Goal: Task Accomplishment & Management: Complete application form

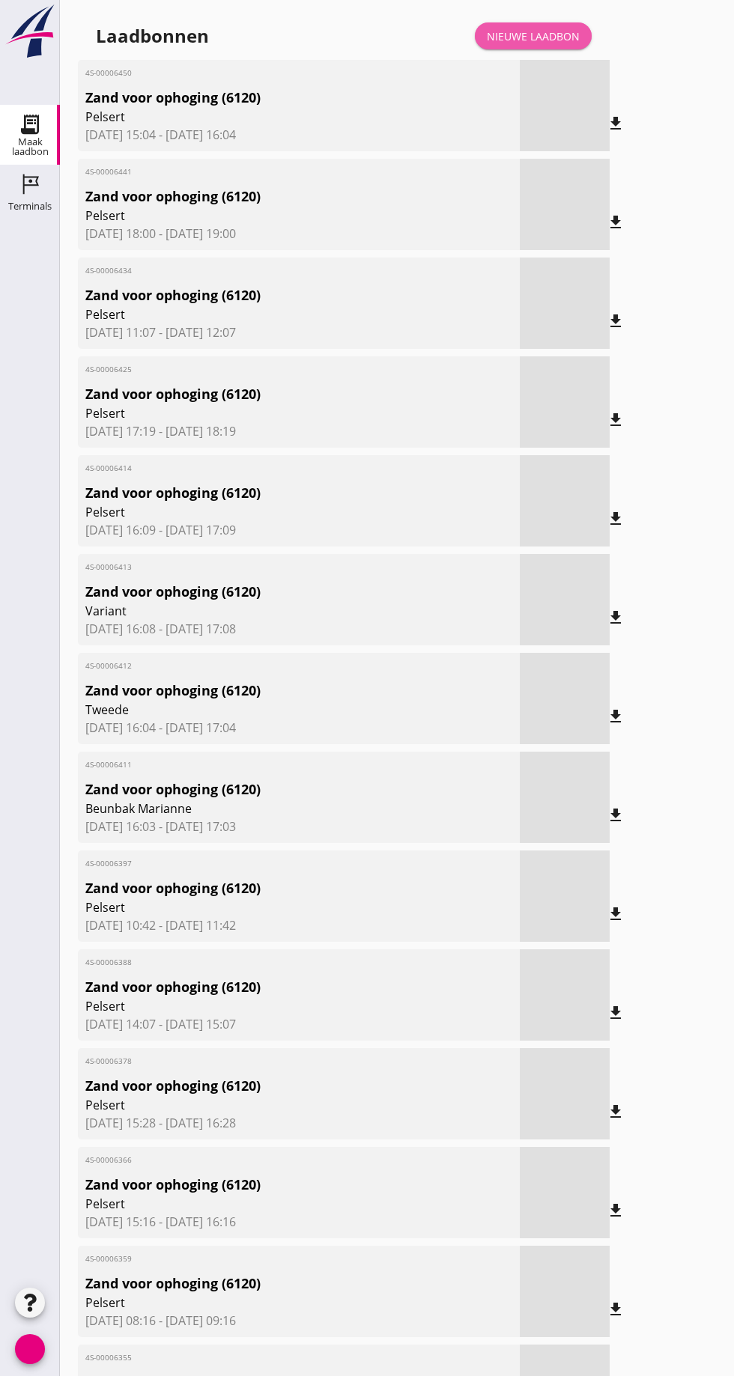
click at [550, 36] on font "Nieuwe laadbon" at bounding box center [533, 36] width 93 height 14
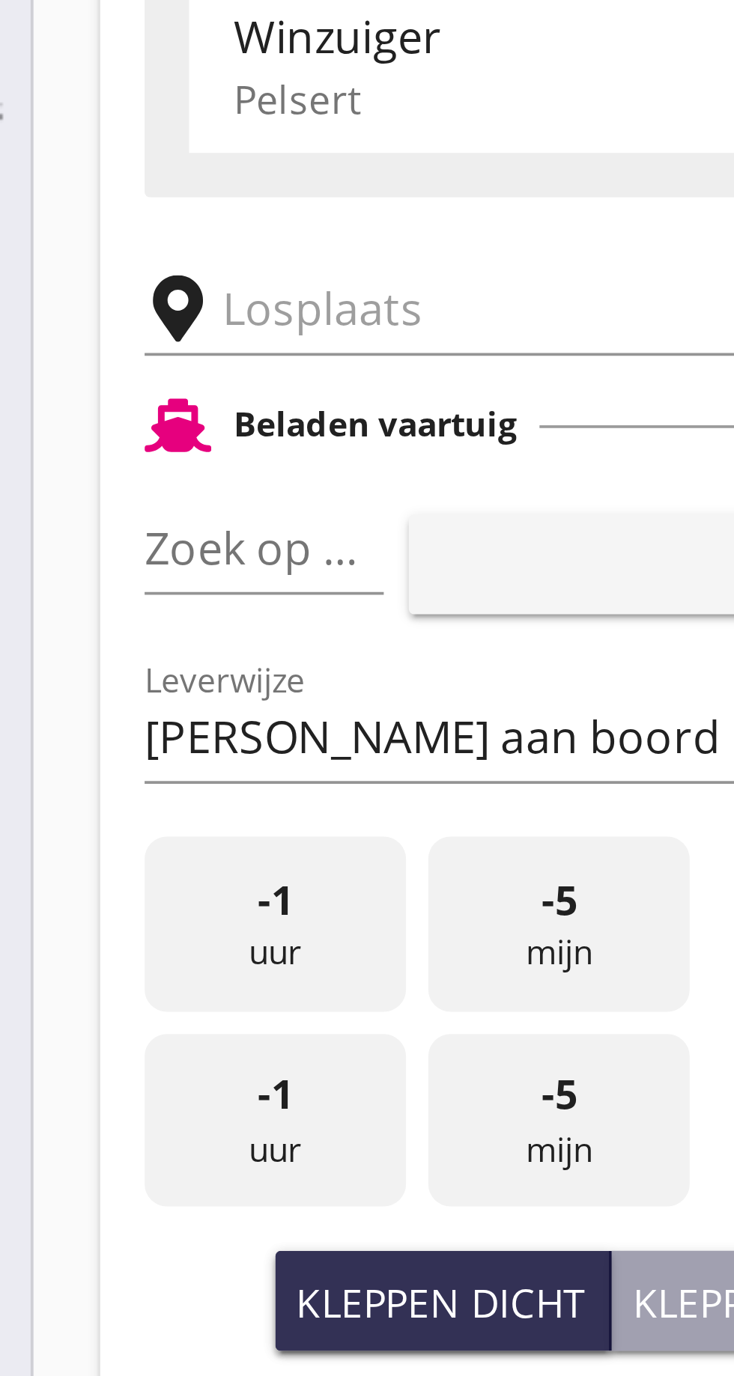
click at [137, 260] on input "text" at bounding box center [239, 260] width 256 height 24
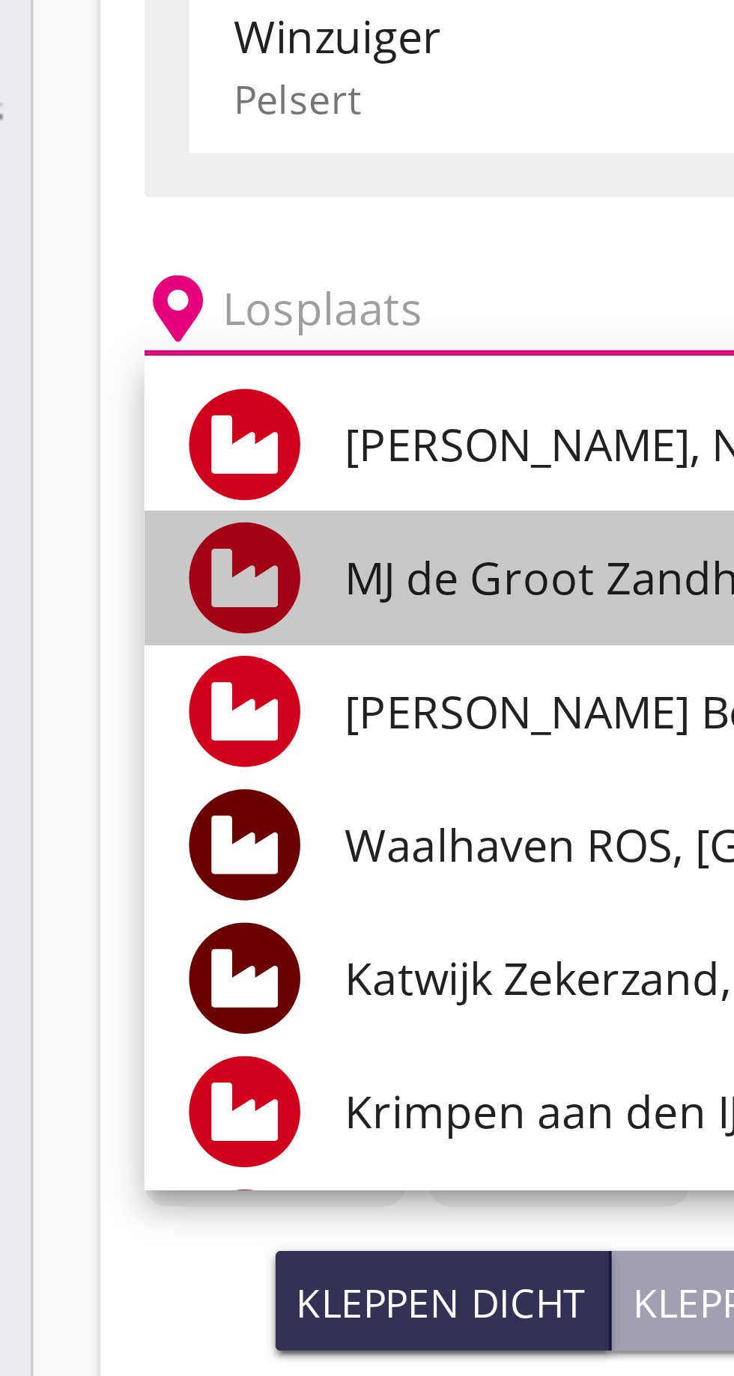
click at [204, 331] on font "MJ de Groot Zandhandel BV - [GEOGRAPHIC_DATA], [GEOGRAPHIC_DATA]" at bounding box center [349, 332] width 410 height 16
type input "[PERSON_NAME] Zandhandel B.V. - Spaansepolder, [GEOGRAPHIC_DATA]"
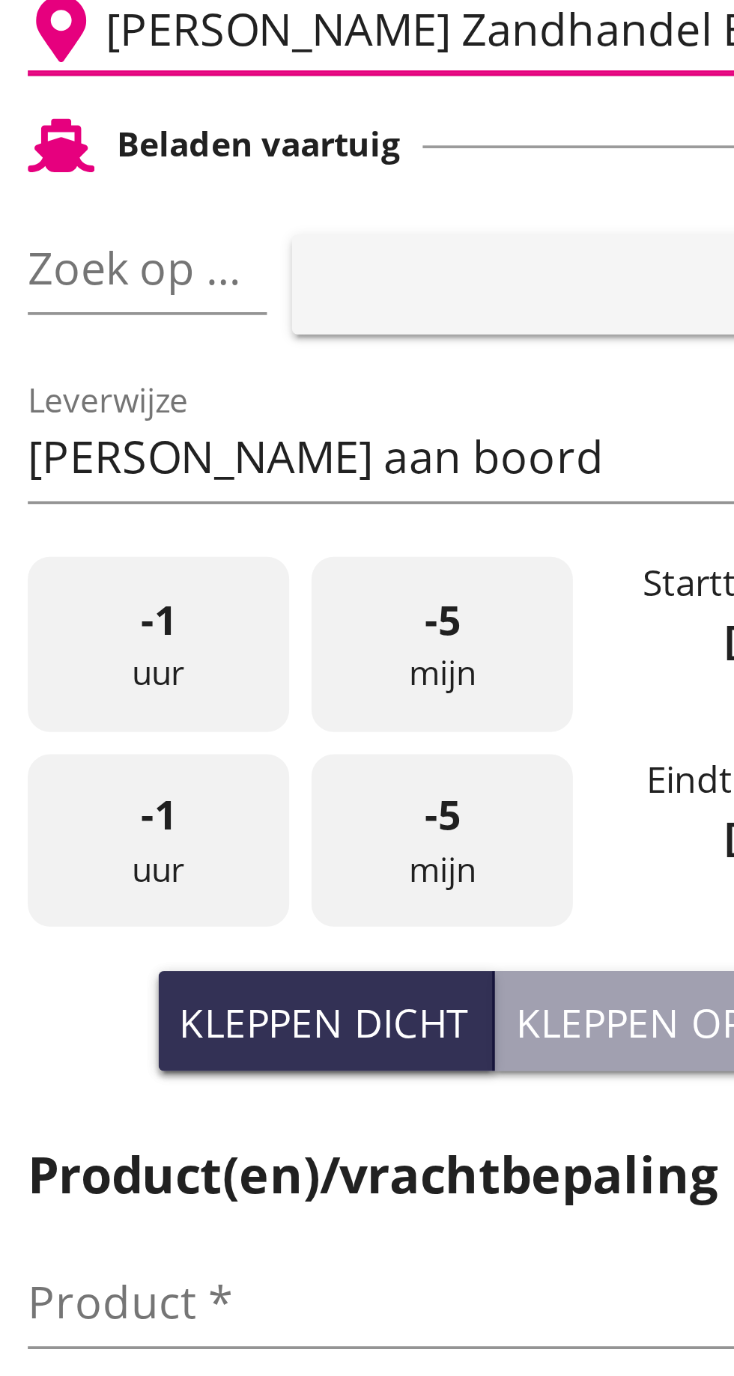
click at [130, 317] on font "pijl_drop_down" at bounding box center [145, 324] width 252 height 18
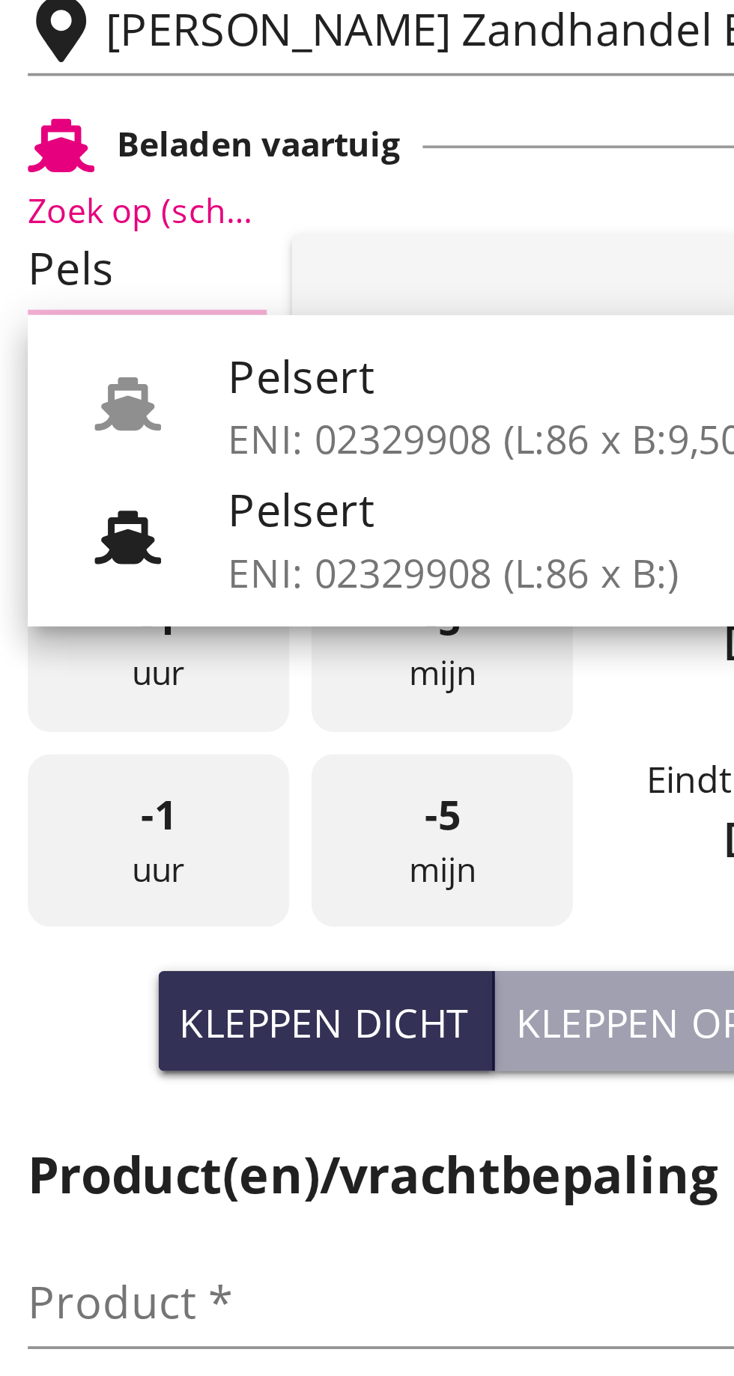
scroll to position [0, 7]
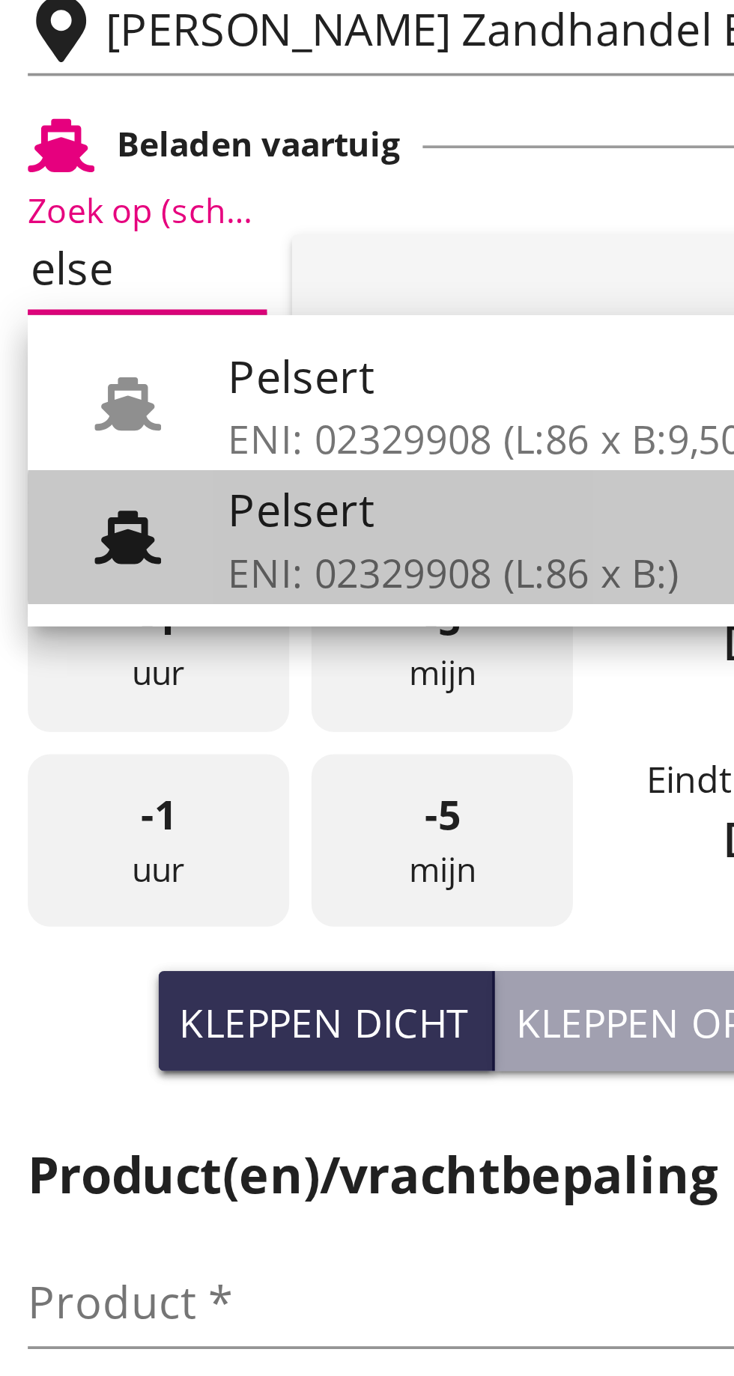
click at [185, 395] on div "Pelsert" at bounding box center [214, 389] width 141 height 18
type input "Pelsert"
type input "[PERSON_NAME]"
type input "1087"
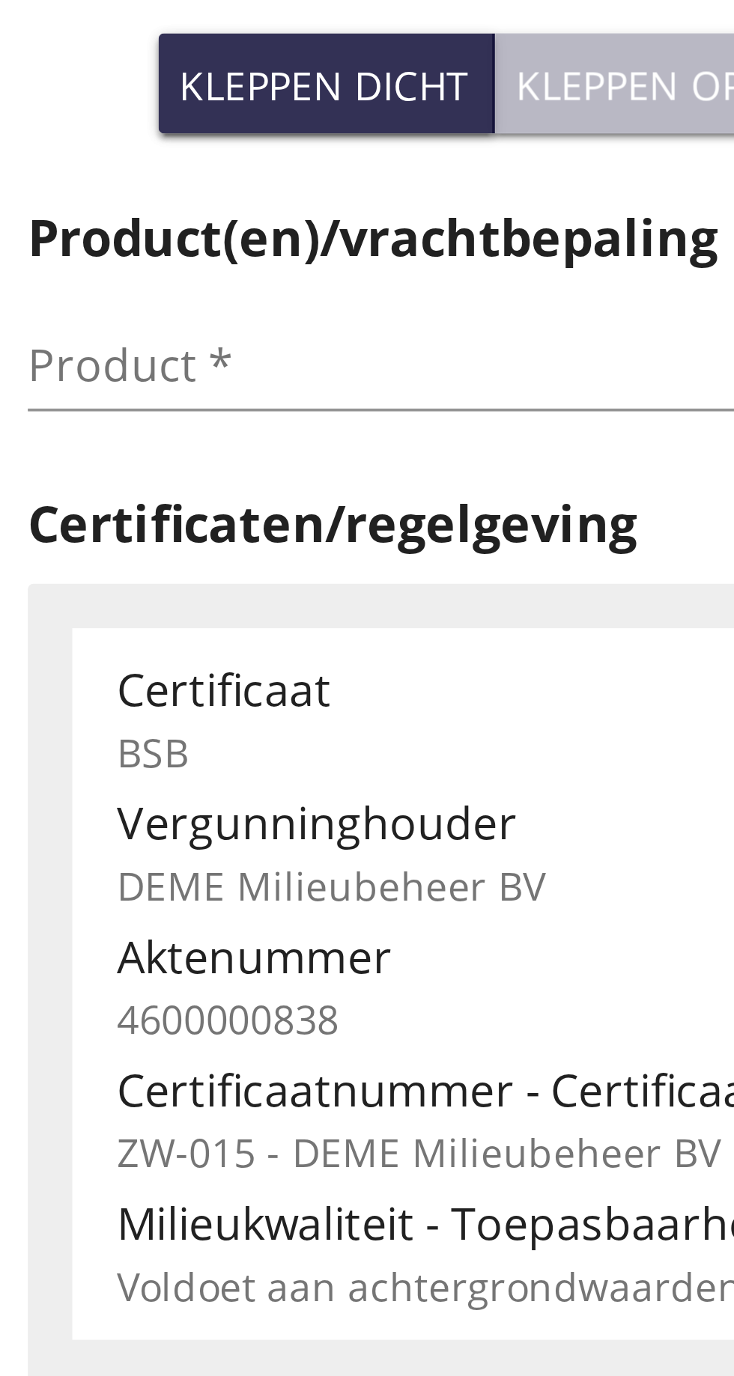
type input "Pelsert"
click at [260, 530] on font "Kleppen open" at bounding box center [260, 527] width 76 height 14
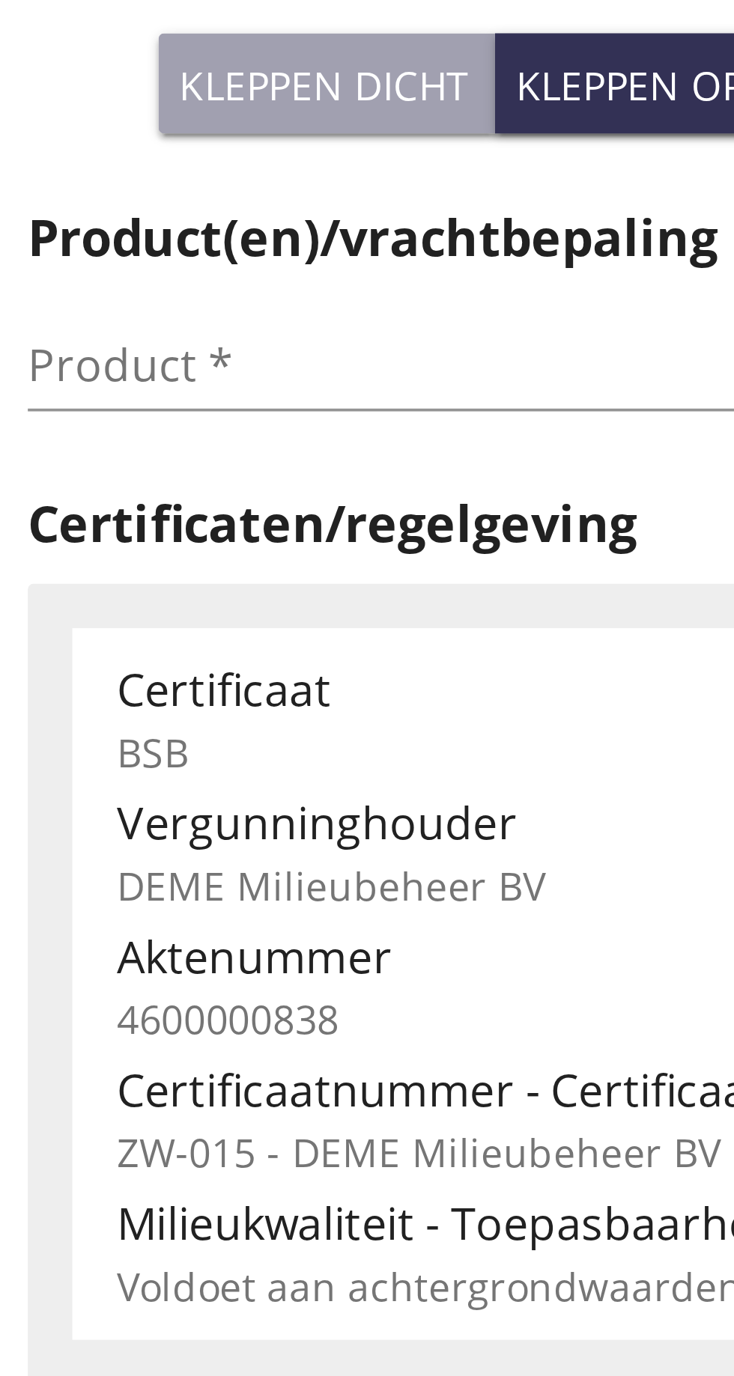
type input "725"
click at [122, 599] on input "Product *" at bounding box center [184, 603] width 189 height 24
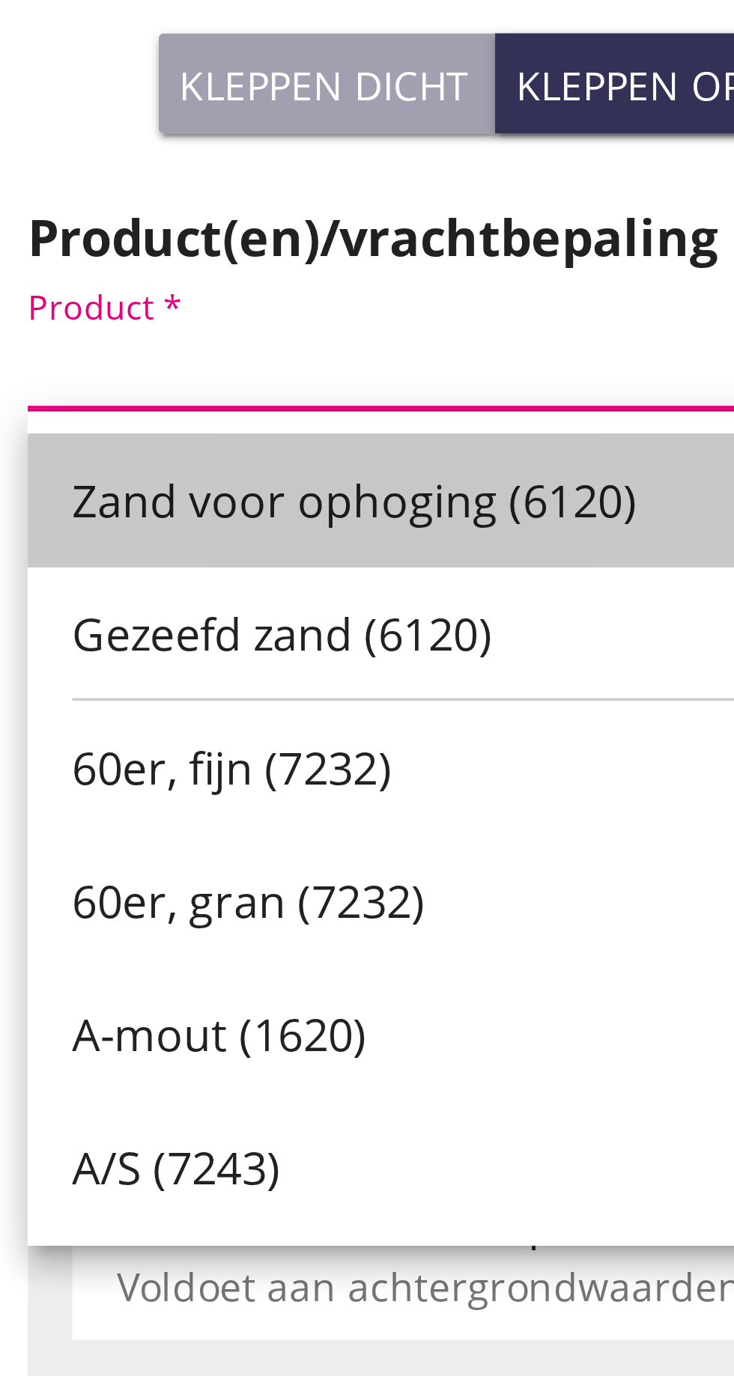
click at [195, 640] on font "Zand voor ophoging (6120)" at bounding box center [178, 639] width 152 height 16
type input "Zand voor ophoging (6120)"
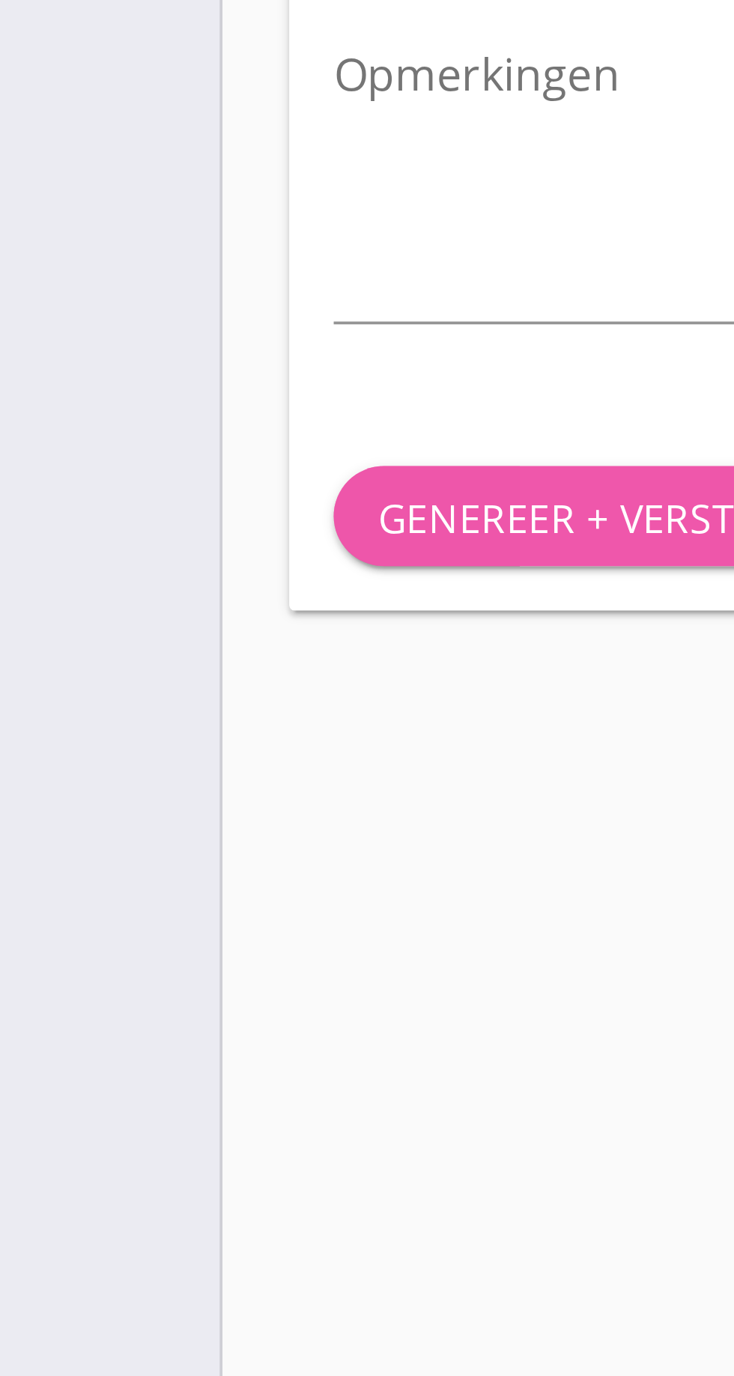
click at [142, 1029] on font "Genereer + verstuur" at bounding box center [161, 1027] width 118 height 14
